Goal: Check status: Check status

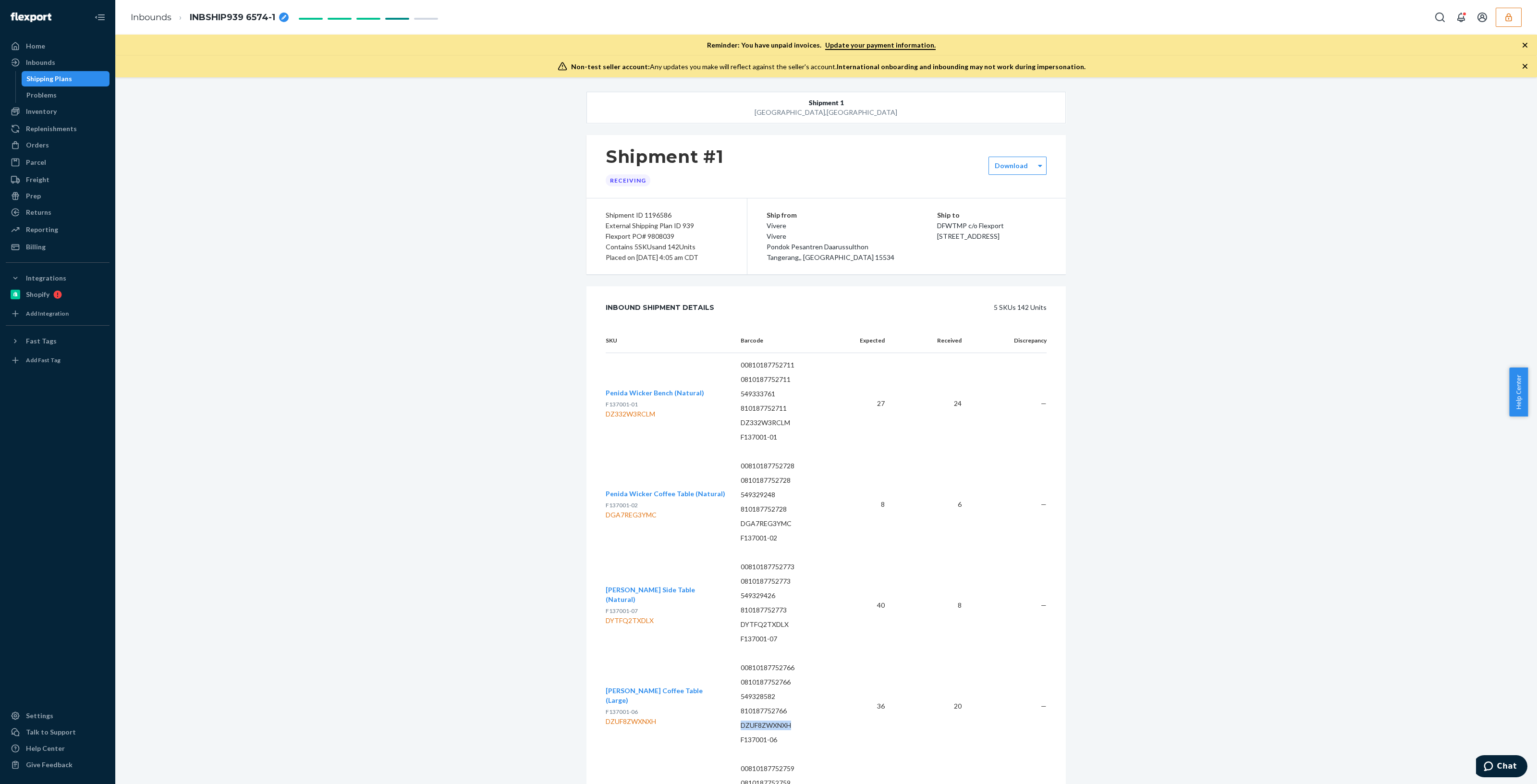
scroll to position [180, 0]
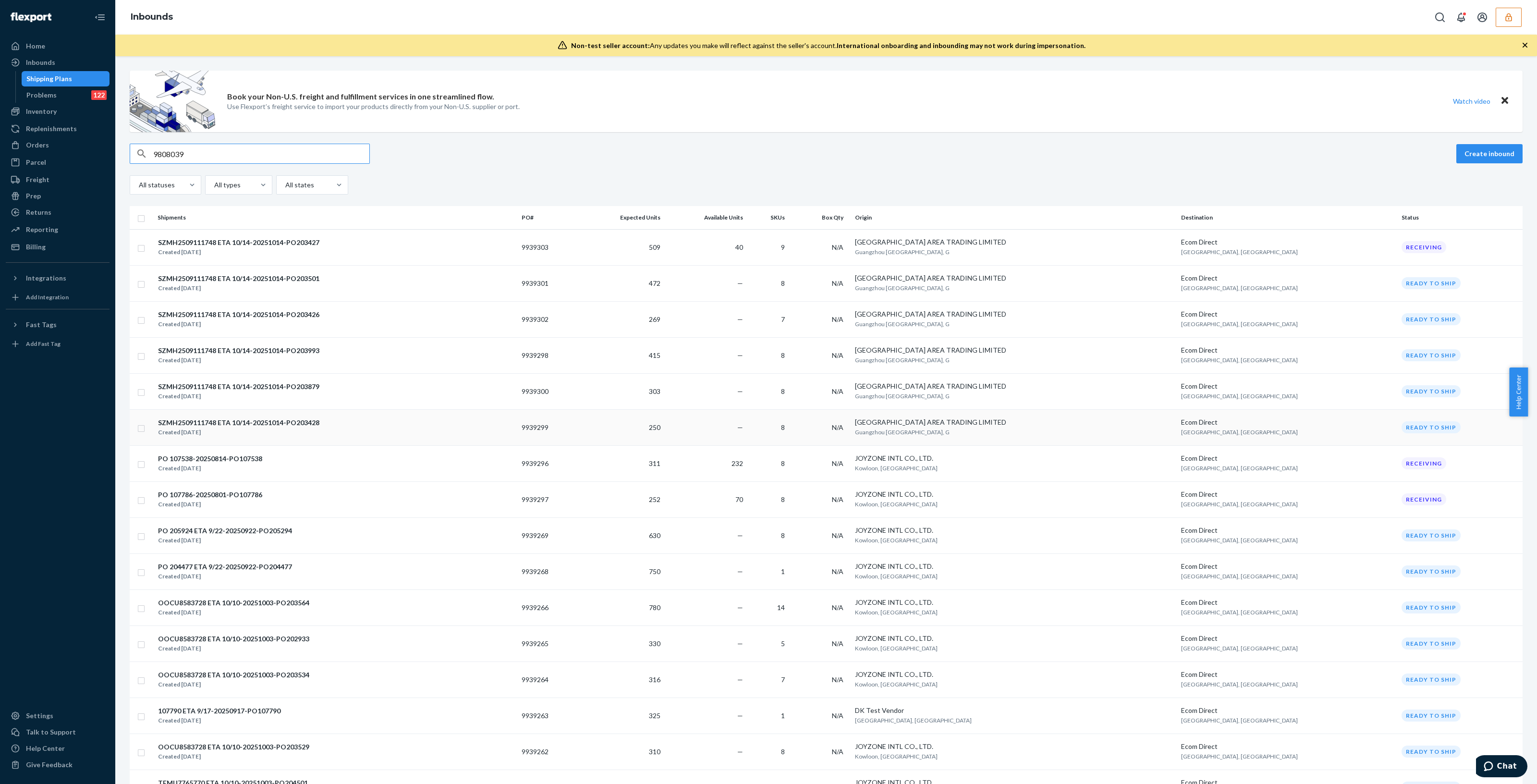
type input "9808039"
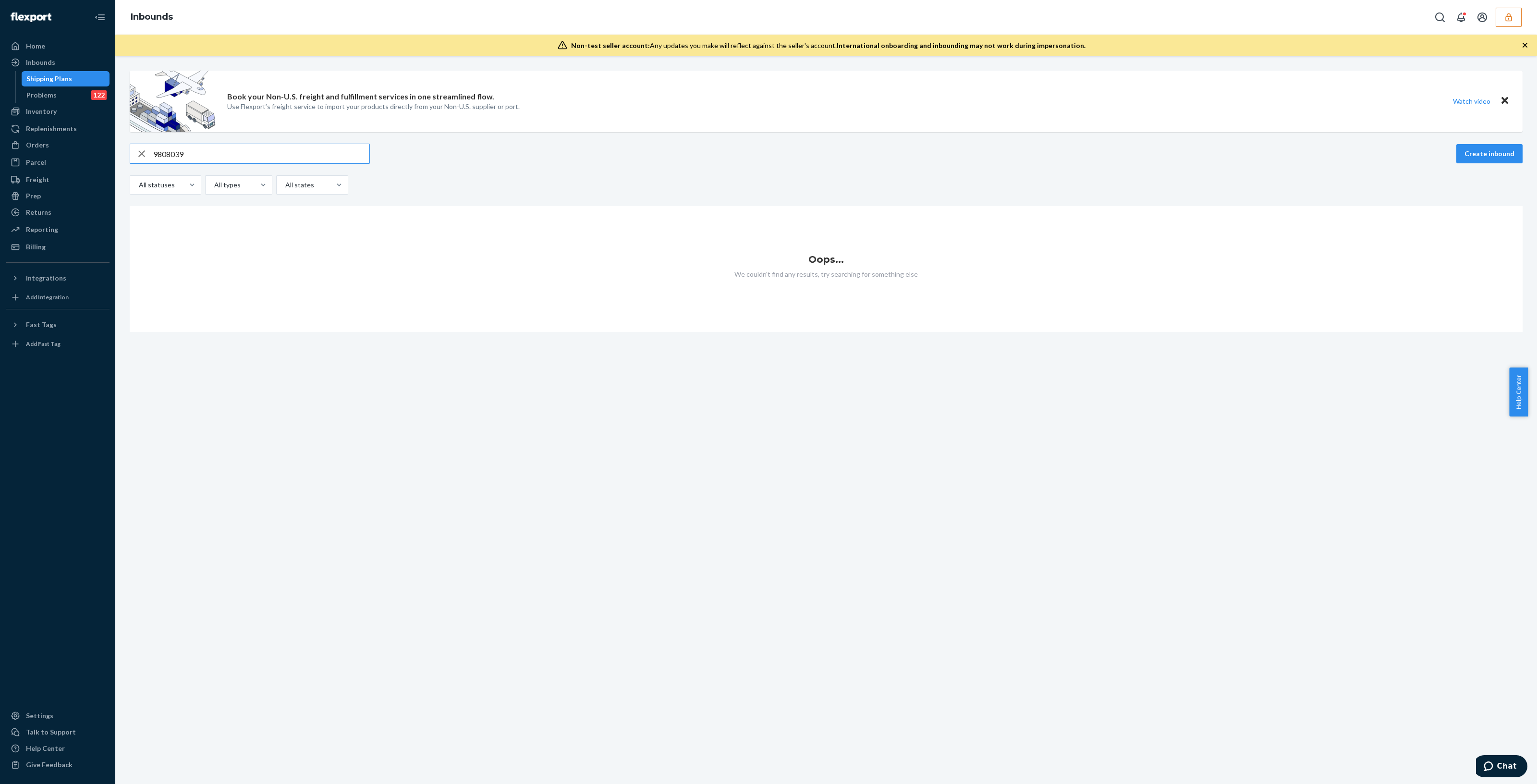
click at [1498, 11] on button "button" at bounding box center [1508, 17] width 26 height 19
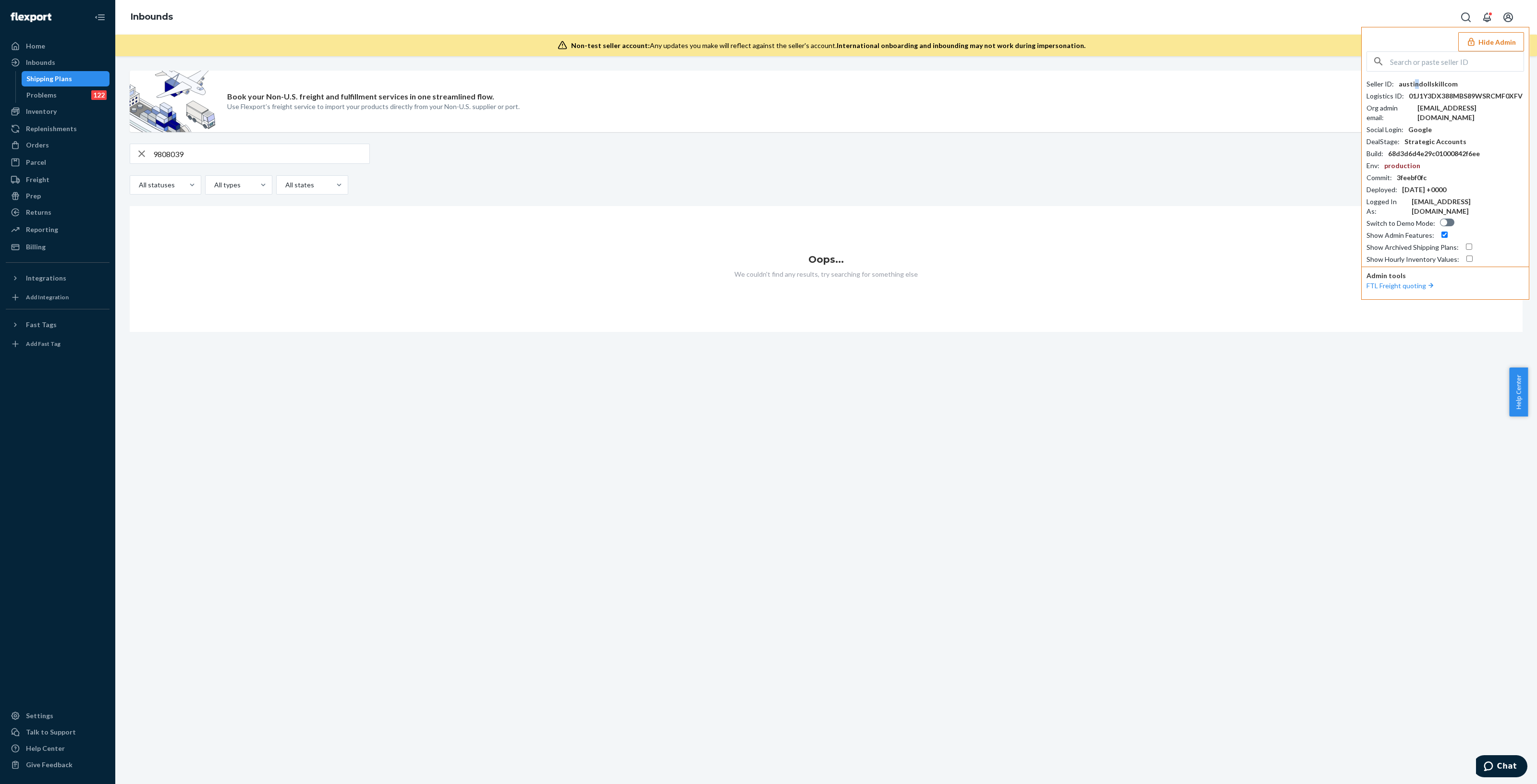
drag, startPoint x: 1414, startPoint y: 73, endPoint x: 1411, endPoint y: 80, distance: 7.6
click at [1413, 78] on div "Seller ID : austindollskillcom Logistics ID : 01J1Y3DX388MBS89WSRCMF0XFV Org ad…" at bounding box center [1445, 158] width 158 height 213
click at [1412, 81] on div "austindollskillcom" at bounding box center [1428, 84] width 59 height 10
copy div "austindollskillcom"
click at [1419, 55] on input "text" at bounding box center [1457, 61] width 134 height 19
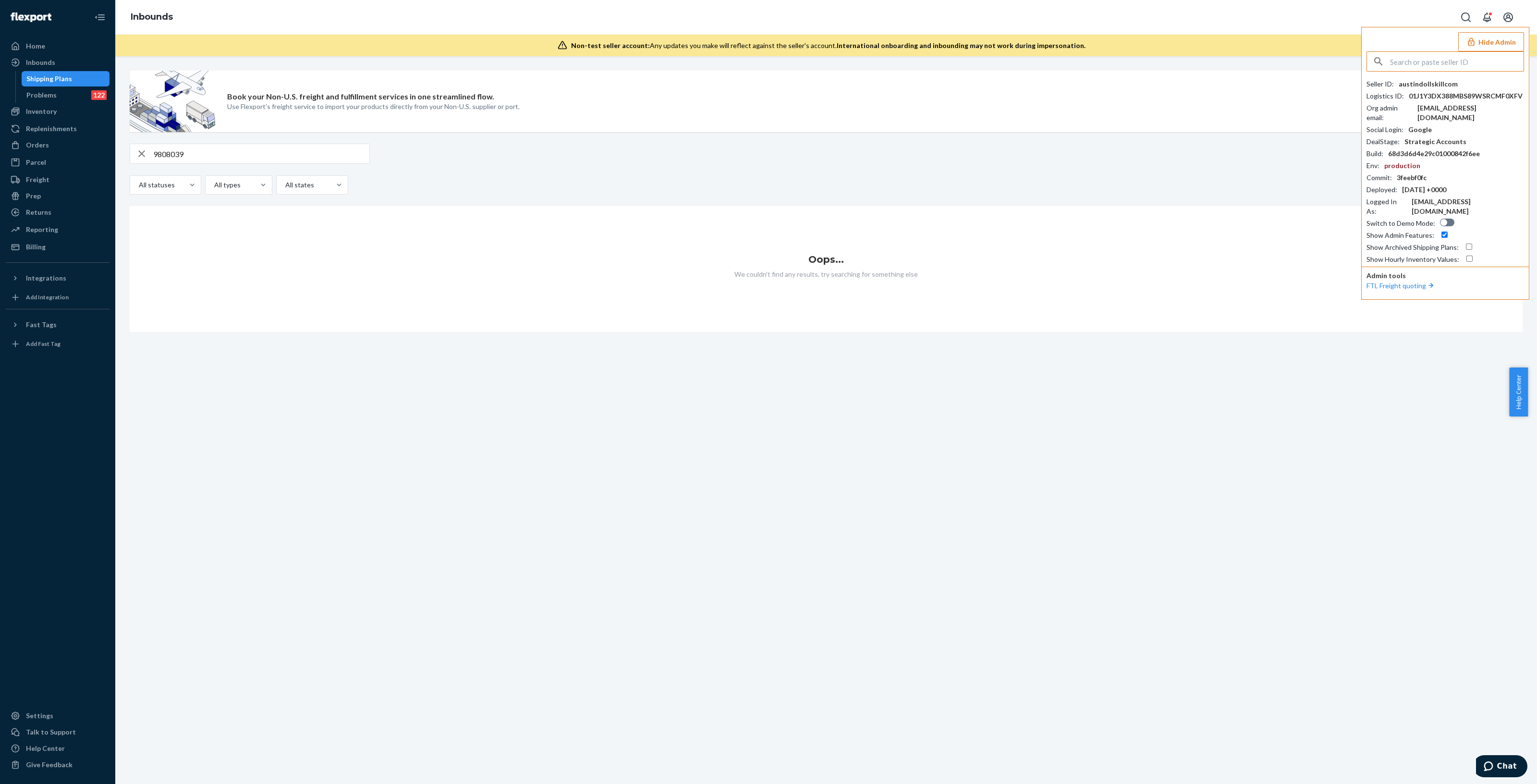
paste input "austindollskillcom"
type input "austindollskillcom"
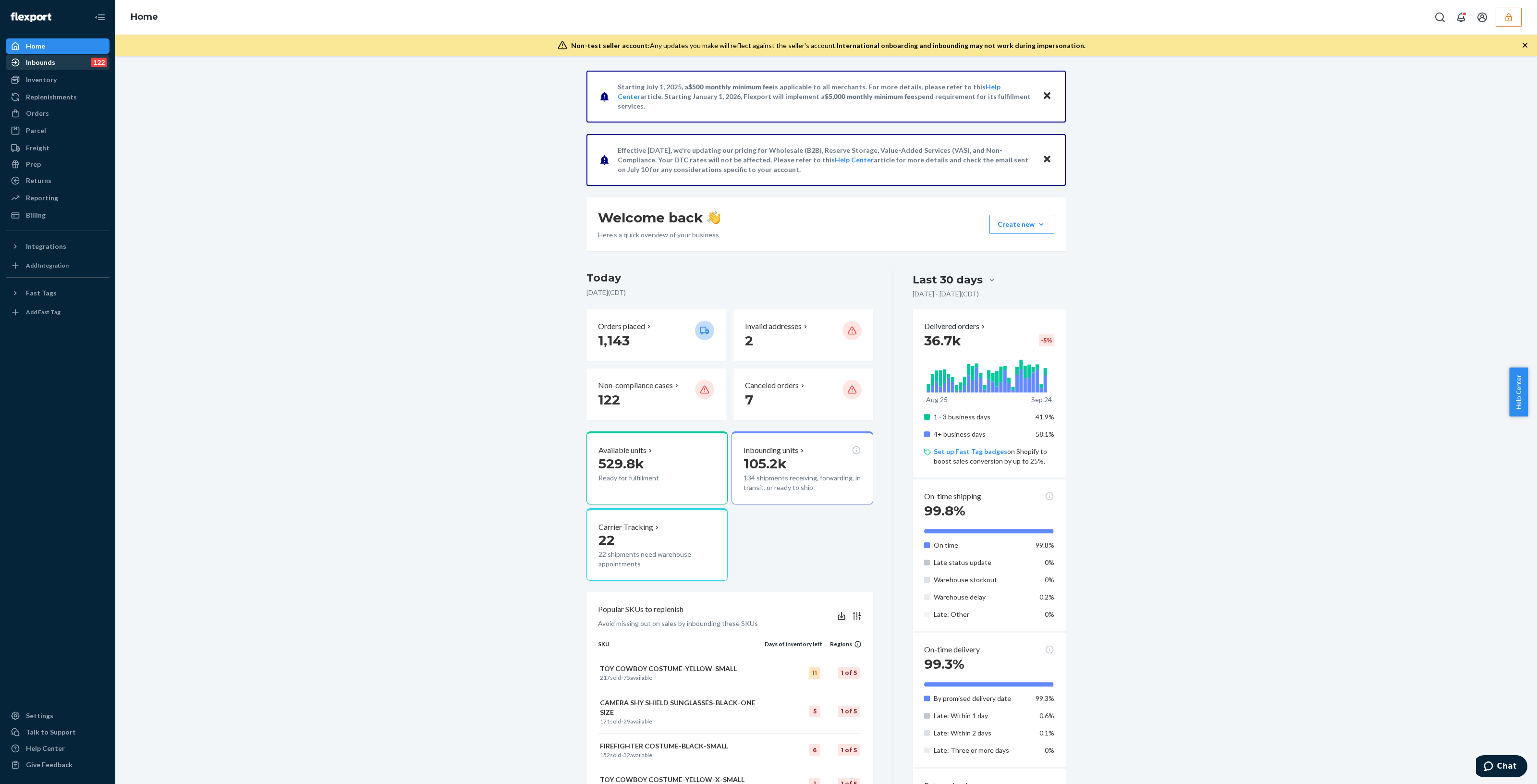
click at [75, 60] on div "Inbounds 122" at bounding box center [57, 62] width 102 height 14
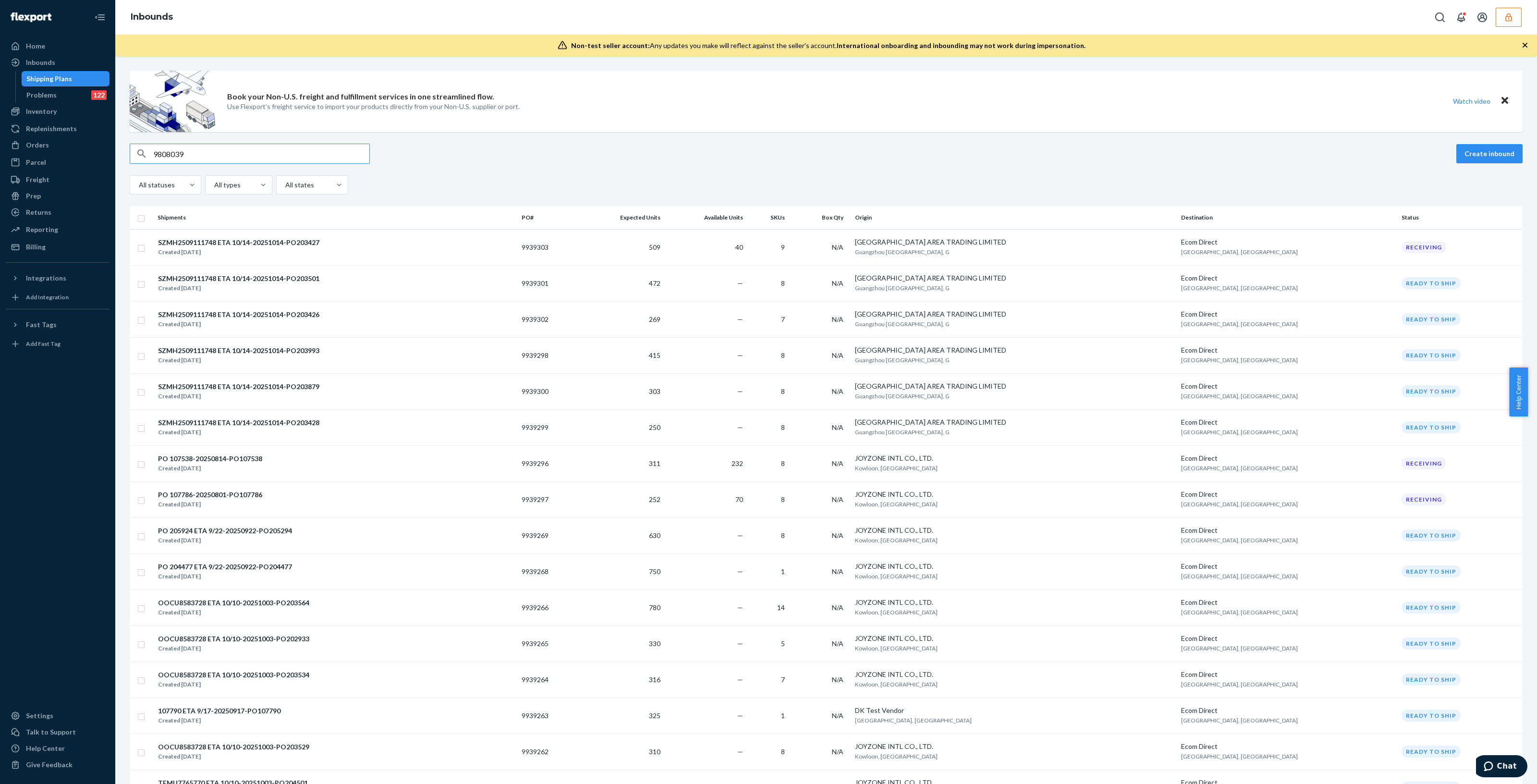
type input "9808039"
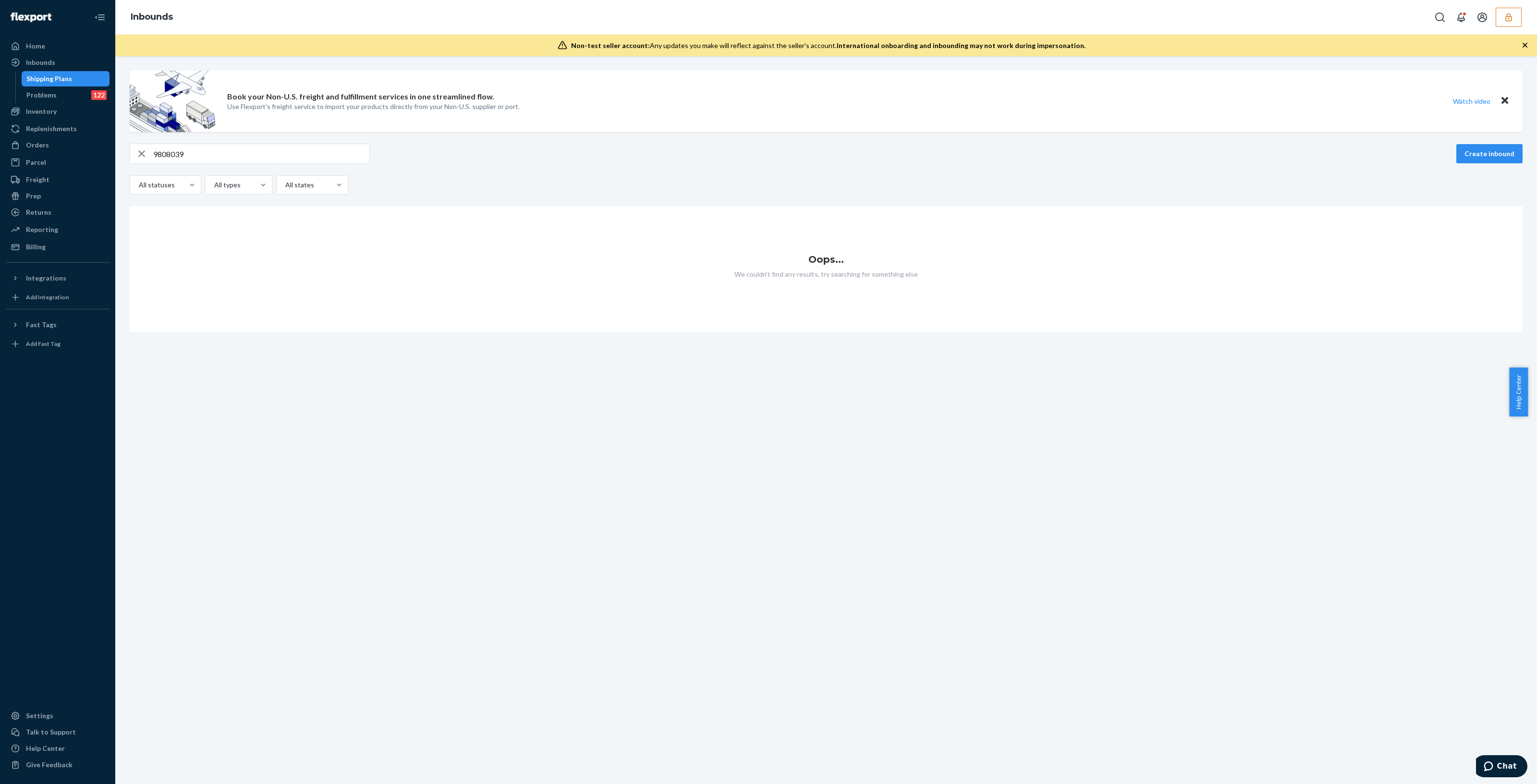
click at [1504, 18] on button "button" at bounding box center [1508, 17] width 26 height 19
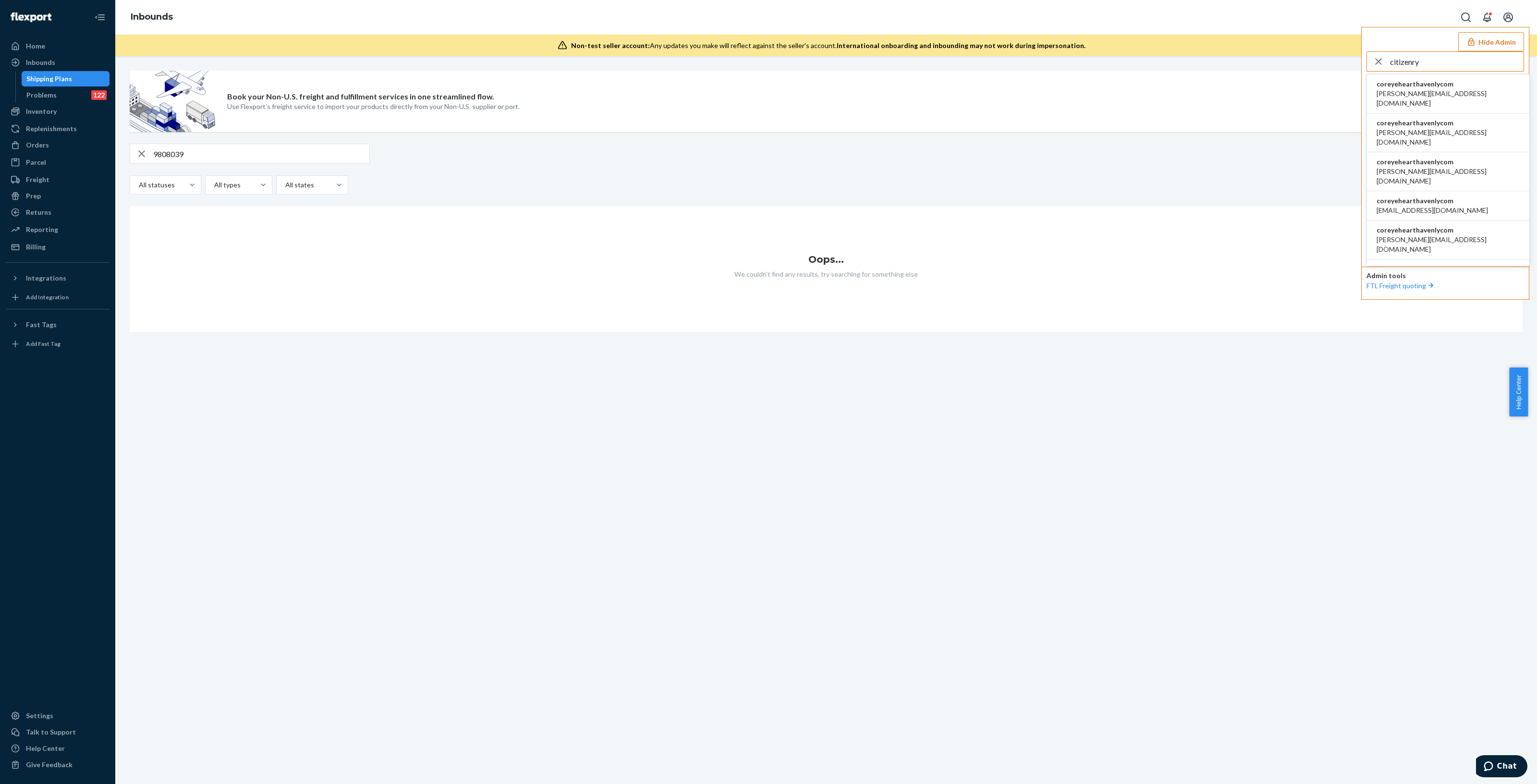
type input "citizenry"
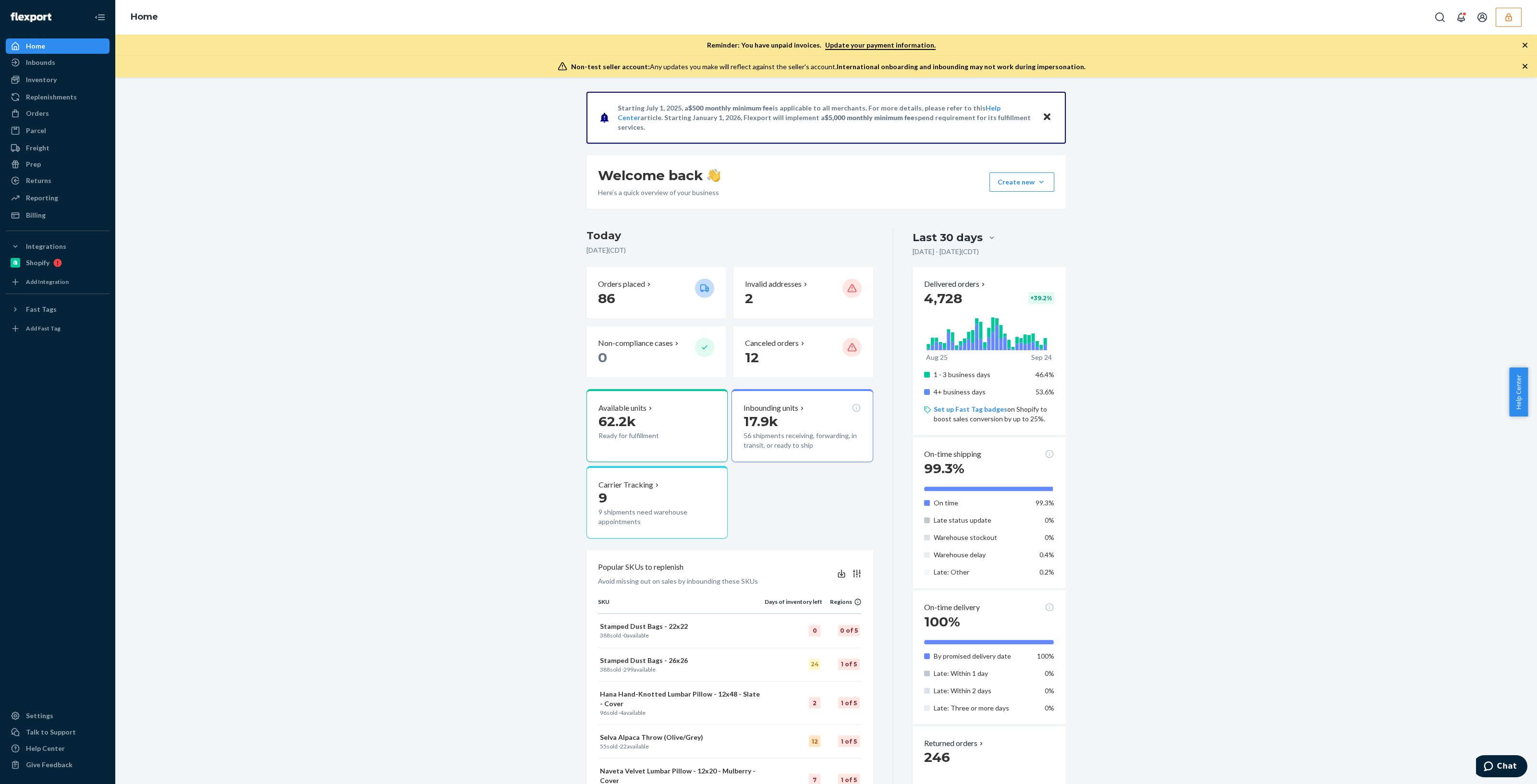
drag, startPoint x: 55, startPoint y: 66, endPoint x: 122, endPoint y: 90, distance: 71.2
click at [55, 66] on div "Inbounds" at bounding box center [57, 62] width 102 height 14
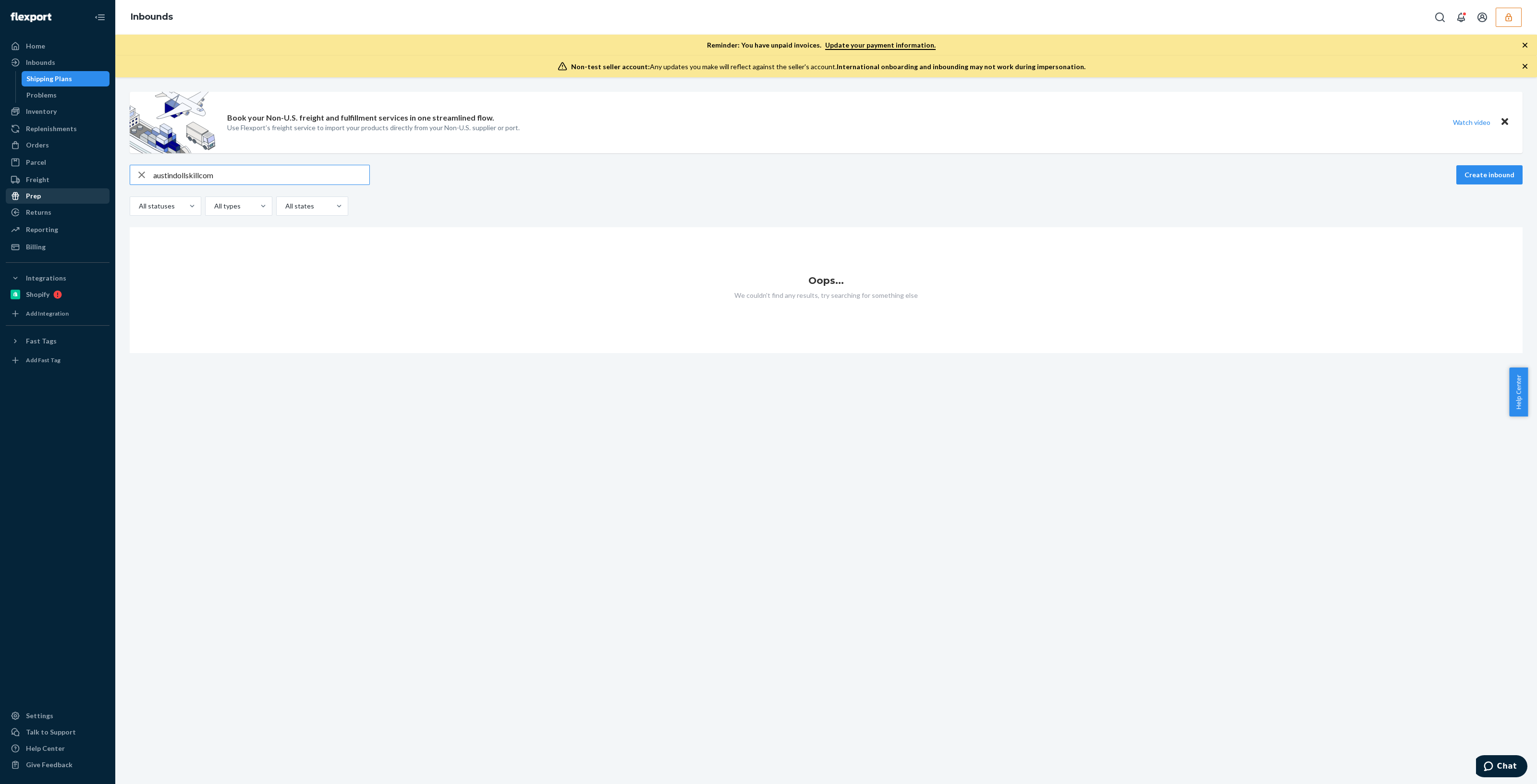
drag, startPoint x: 237, startPoint y: 179, endPoint x: 24, endPoint y: 189, distance: 213.2
click at [87, 183] on div "Home Inbounds Shipping Plans Problems Inventory Products Branded Packaging Repl…" at bounding box center [768, 392] width 1537 height 784
type input "9808039"
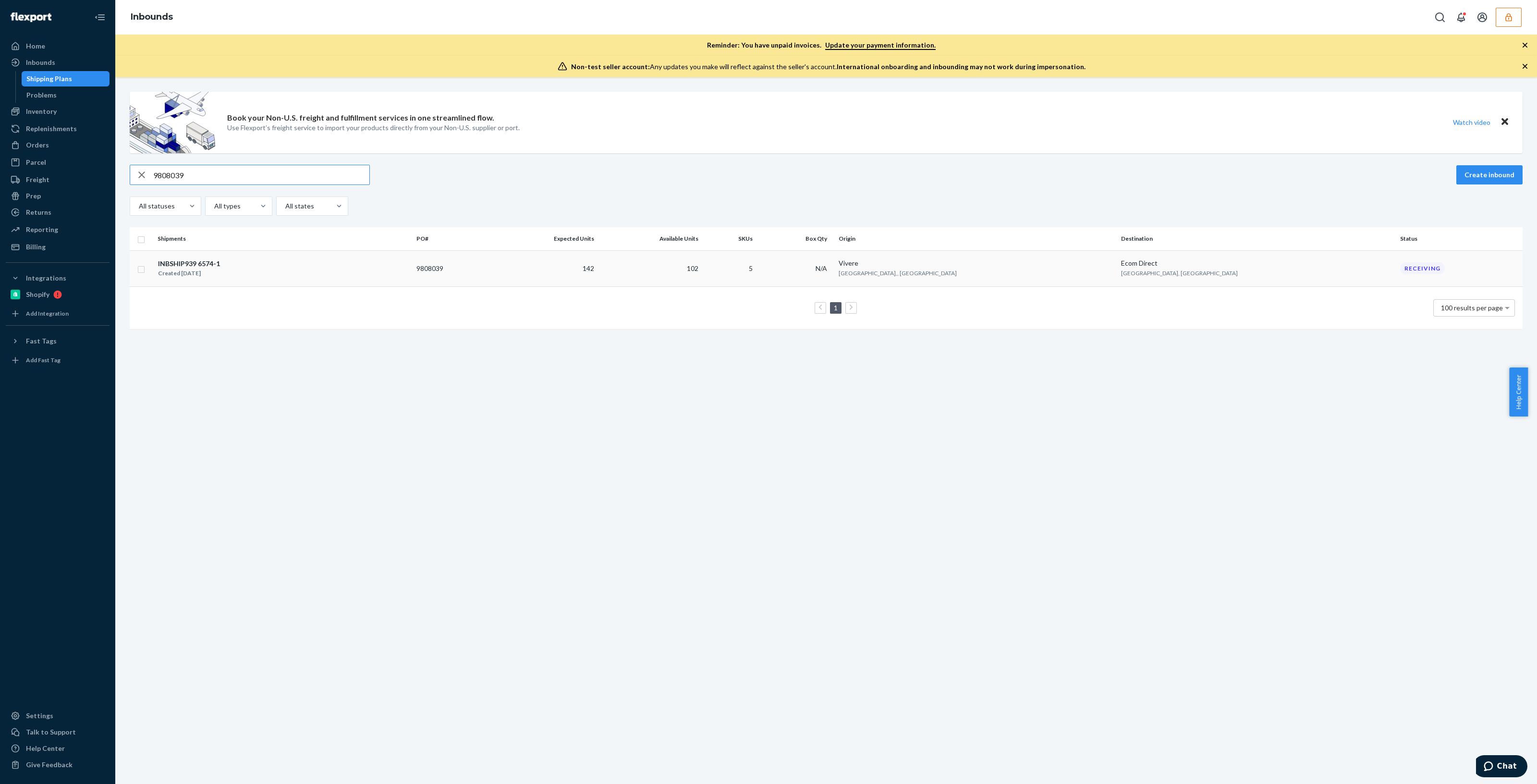
click at [409, 263] on div "INBSHIP939 6574-1 Created Jun 18, 2025" at bounding box center [283, 268] width 251 height 20
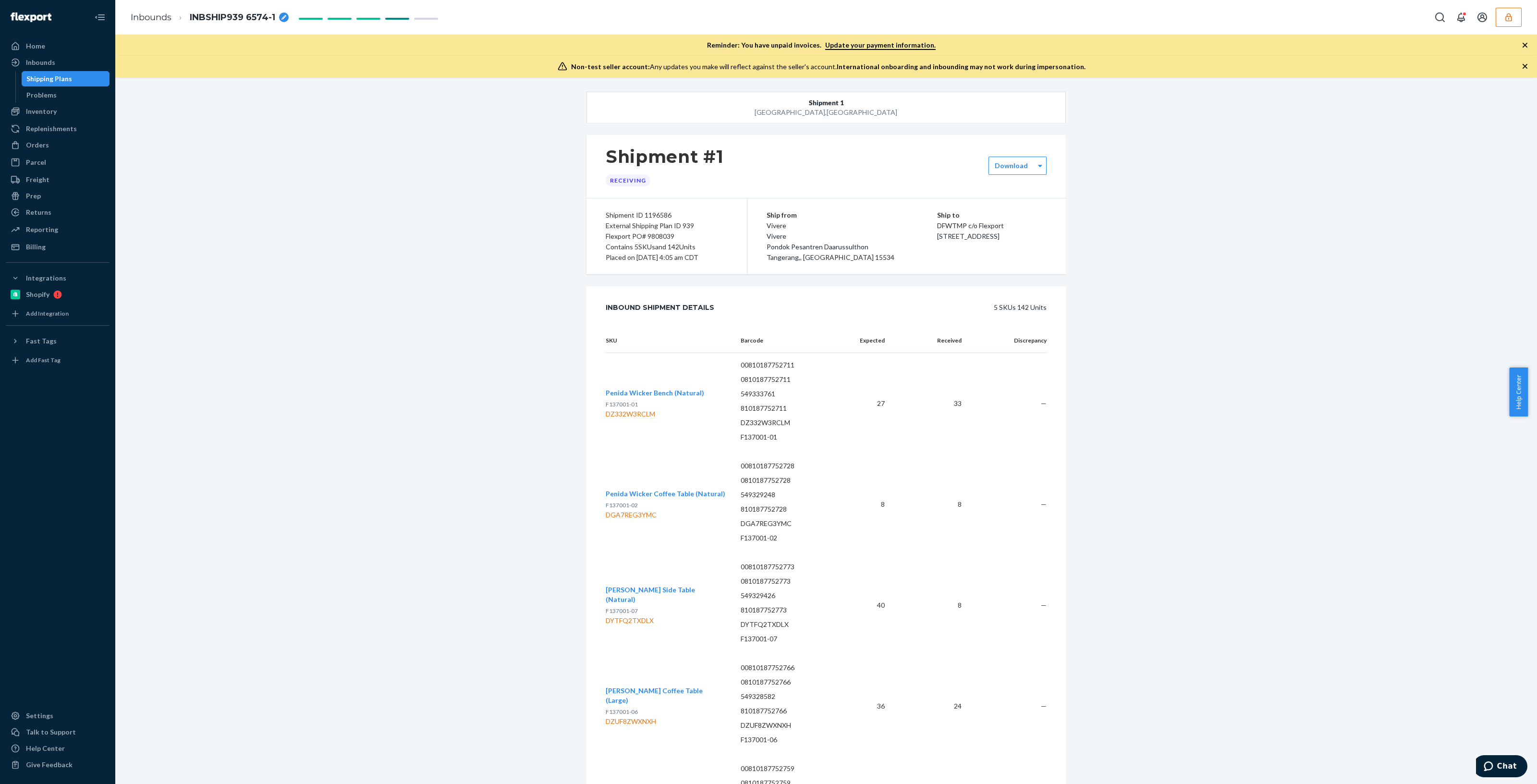
click at [649, 237] on div "Flexport PO# 9808039" at bounding box center [666, 236] width 122 height 11
copy div "9808039"
